Goal: Transaction & Acquisition: Purchase product/service

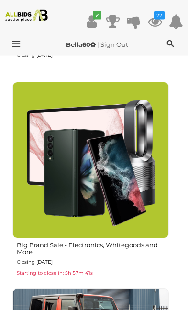
scroll to position [1086, 0]
click at [114, 170] on img at bounding box center [90, 160] width 156 height 156
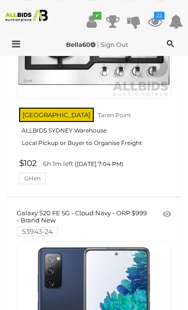
scroll to position [806, 0]
click at [159, 17] on icon "22" at bounding box center [159, 15] width 11 height 8
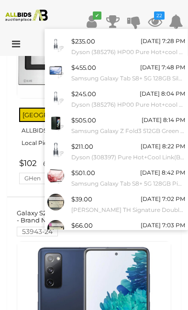
scroll to position [73, 0]
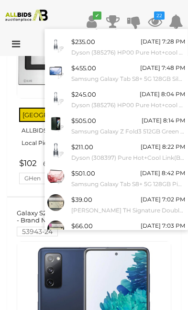
click at [133, 246] on link "View All" at bounding box center [116, 252] width 142 height 17
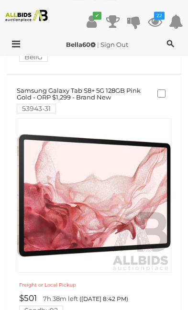
scroll to position [1996, 0]
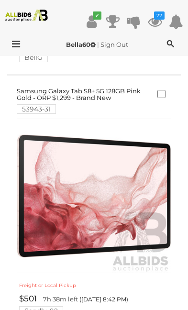
click at [109, 181] on link at bounding box center [94, 195] width 154 height 154
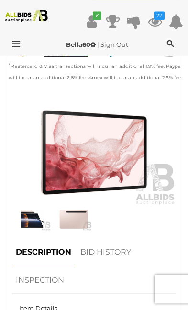
scroll to position [406, 0]
click at [33, 207] on img at bounding box center [32, 218] width 36 height 23
